Goal: Task Accomplishment & Management: Manage account settings

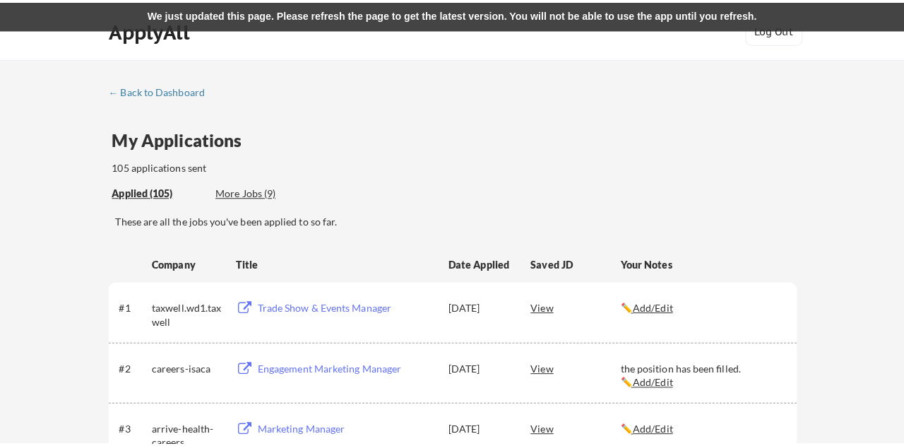
scroll to position [1034, 0]
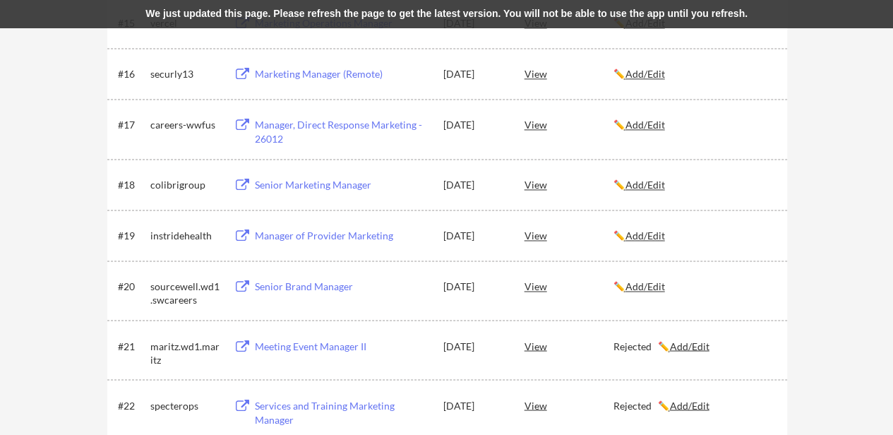
click at [658, 280] on u "Add/Edit" at bounding box center [646, 286] width 40 height 12
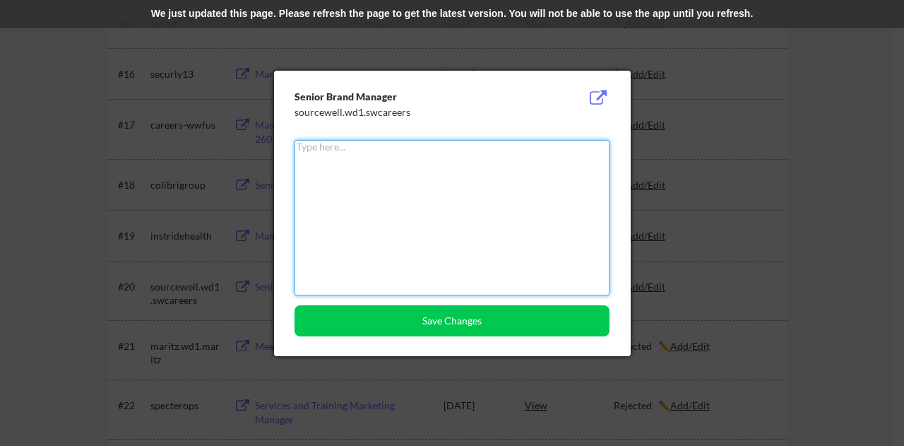
click at [483, 209] on textarea at bounding box center [451, 217] width 315 height 155
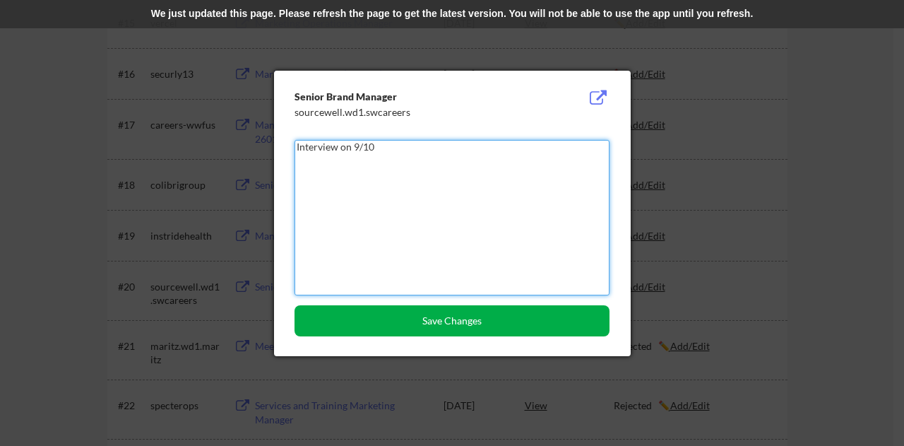
type textarea "Interview on 9/10"
click at [537, 316] on button "Save Changes" at bounding box center [451, 320] width 315 height 31
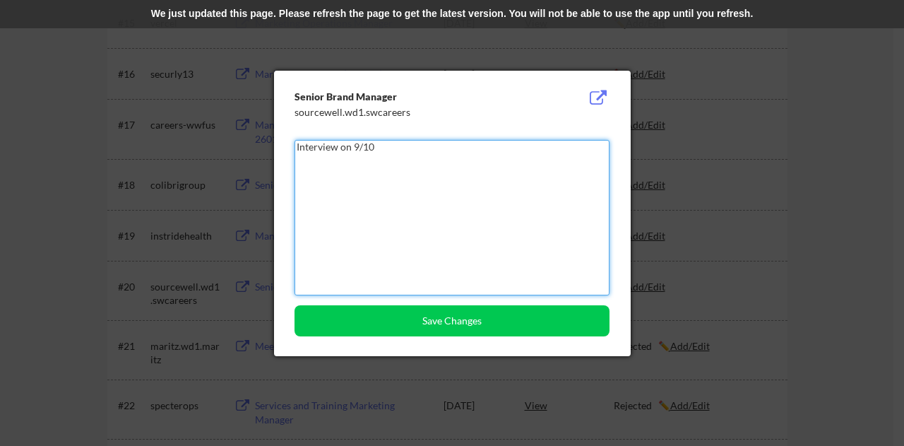
click at [432, 166] on textarea "Interview on 9/10" at bounding box center [451, 217] width 315 height 155
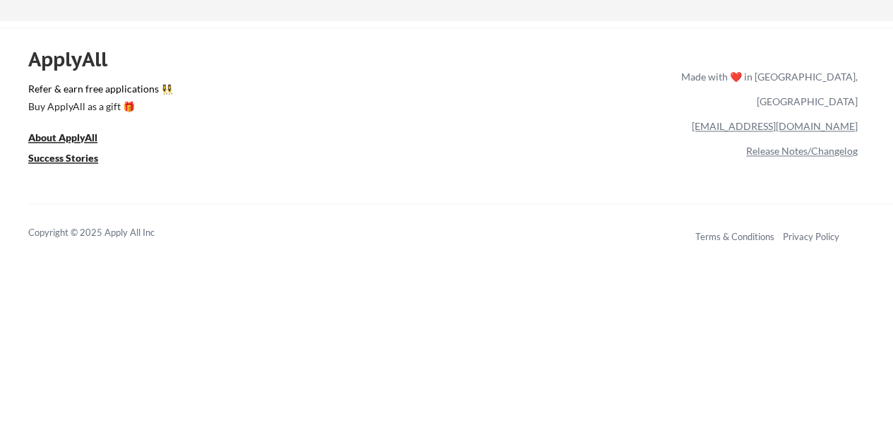
scroll to position [1034, 0]
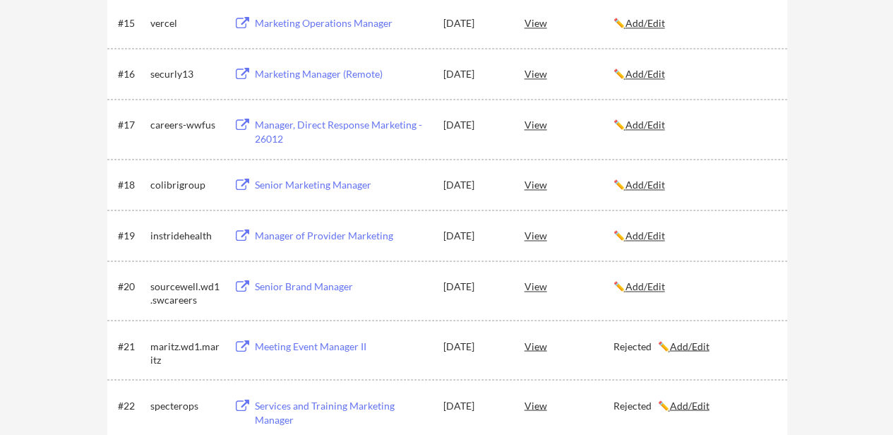
click at [665, 289] on u "Add/Edit" at bounding box center [646, 286] width 40 height 12
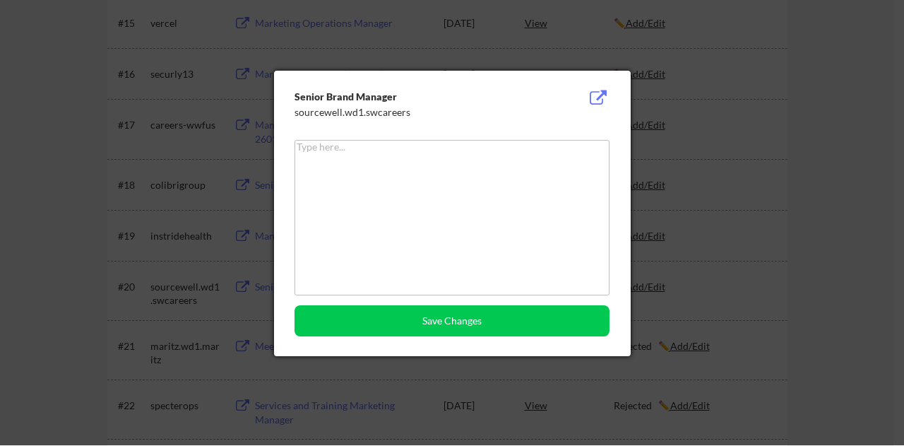
click at [371, 176] on textarea at bounding box center [451, 217] width 315 height 155
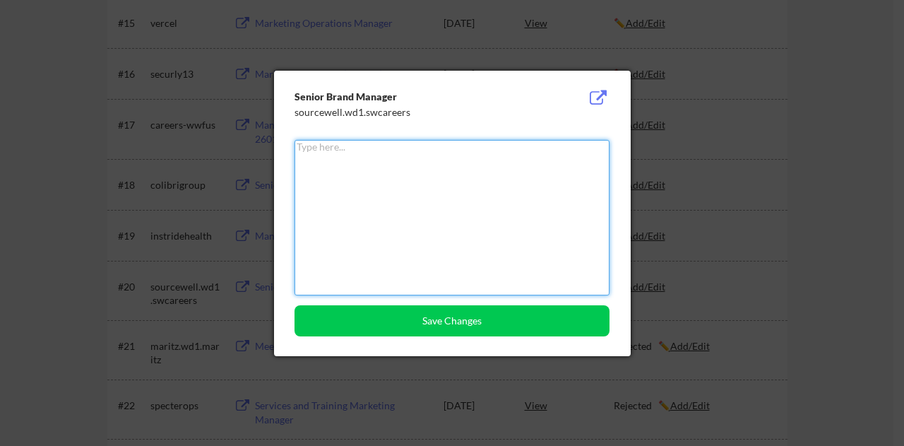
paste textarea "Interview on 9/10"
type textarea "Interview on 9/10"
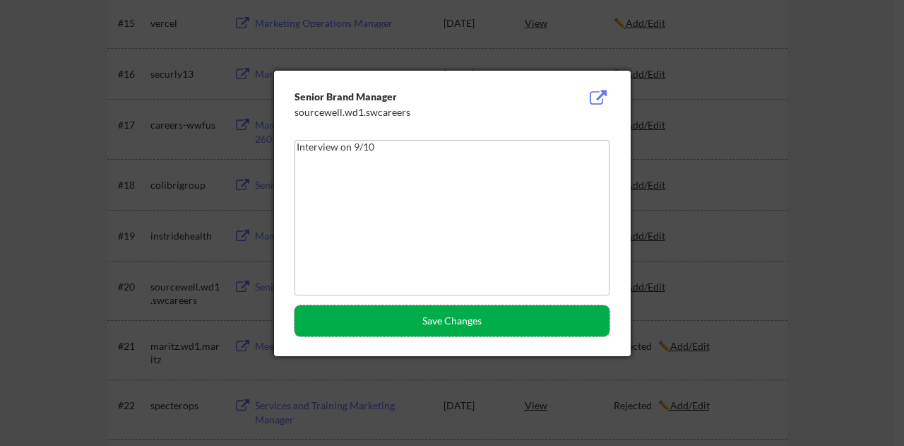
click at [463, 321] on button "Save Changes" at bounding box center [451, 320] width 315 height 31
